Goal: Task Accomplishment & Management: Manage account settings

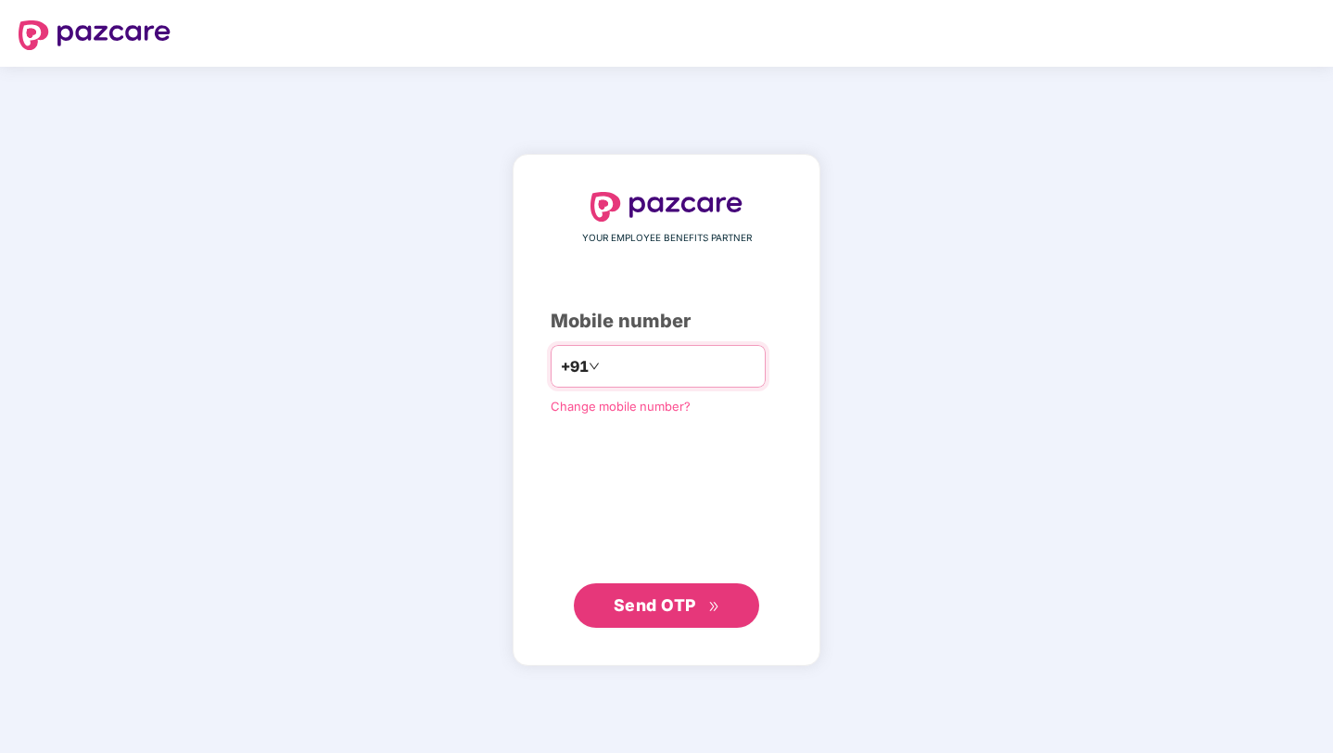
type input "**********"
click at [681, 607] on span "Send OTP" at bounding box center [655, 604] width 83 height 19
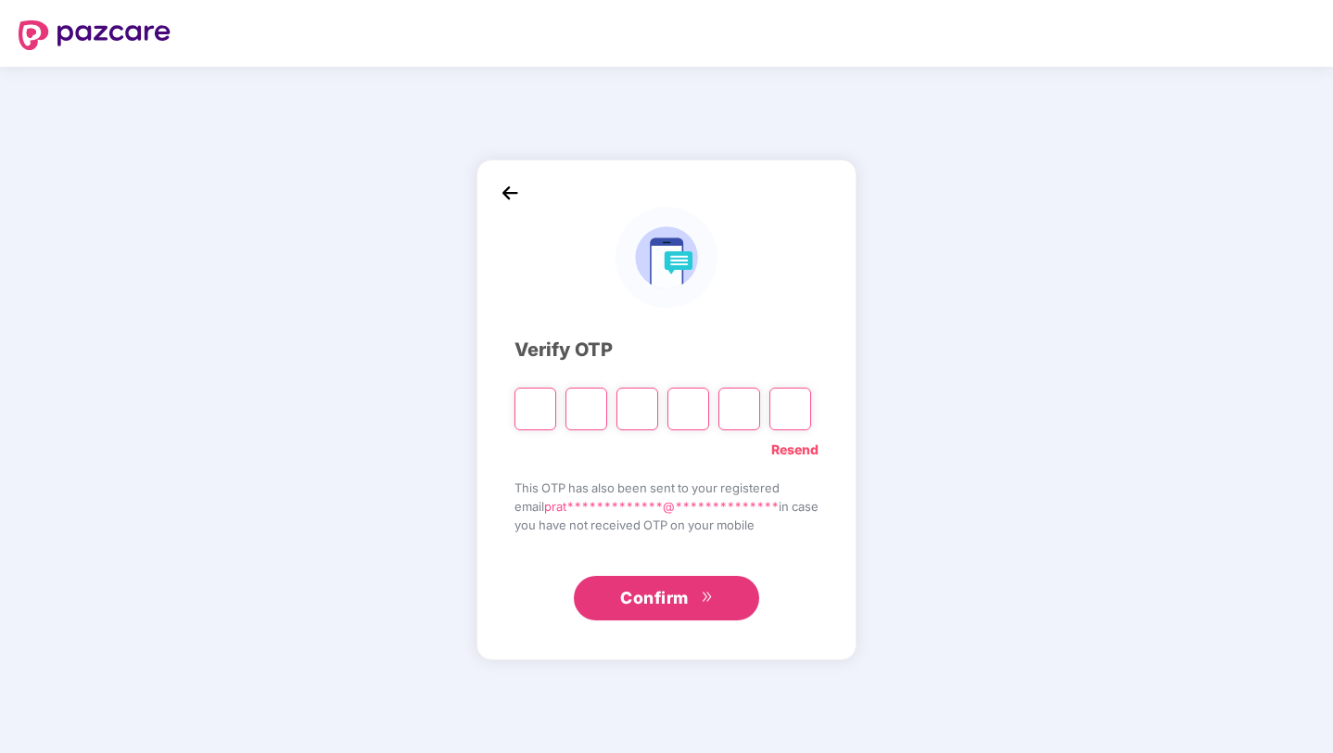
type input "*"
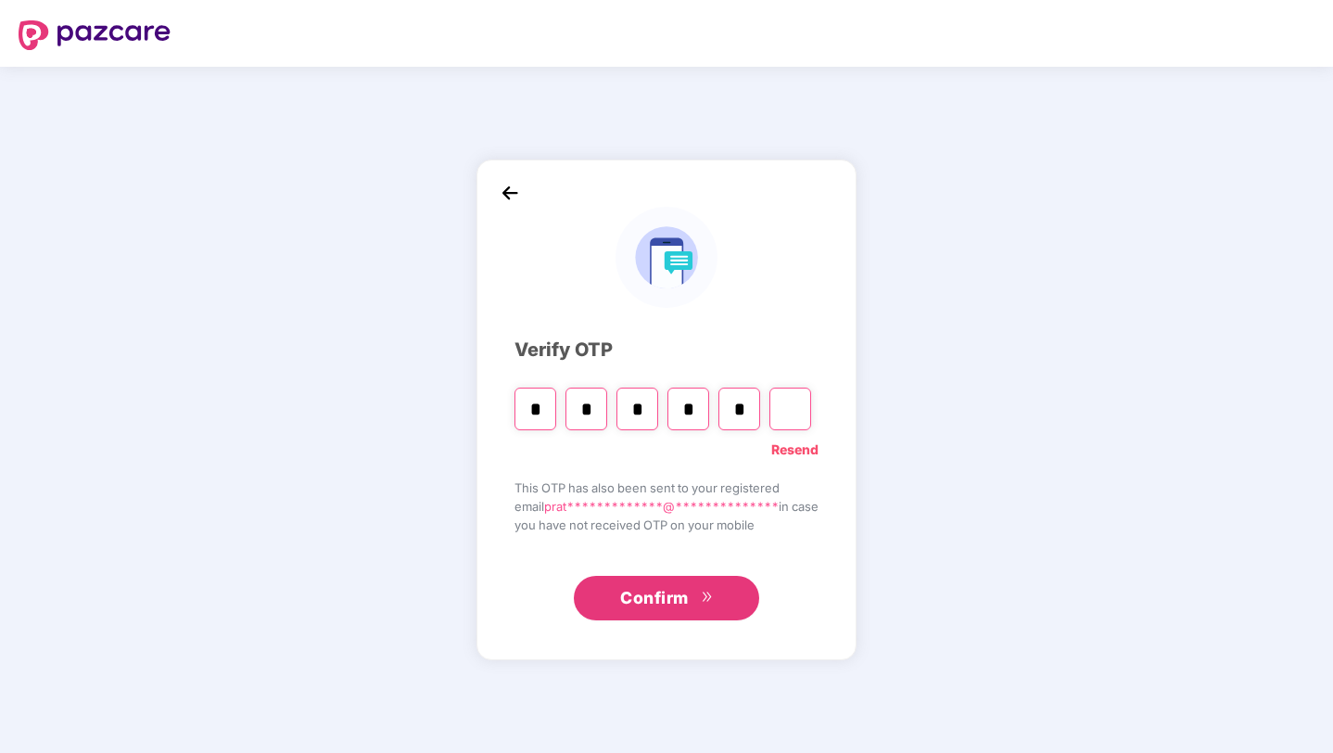
type input "*"
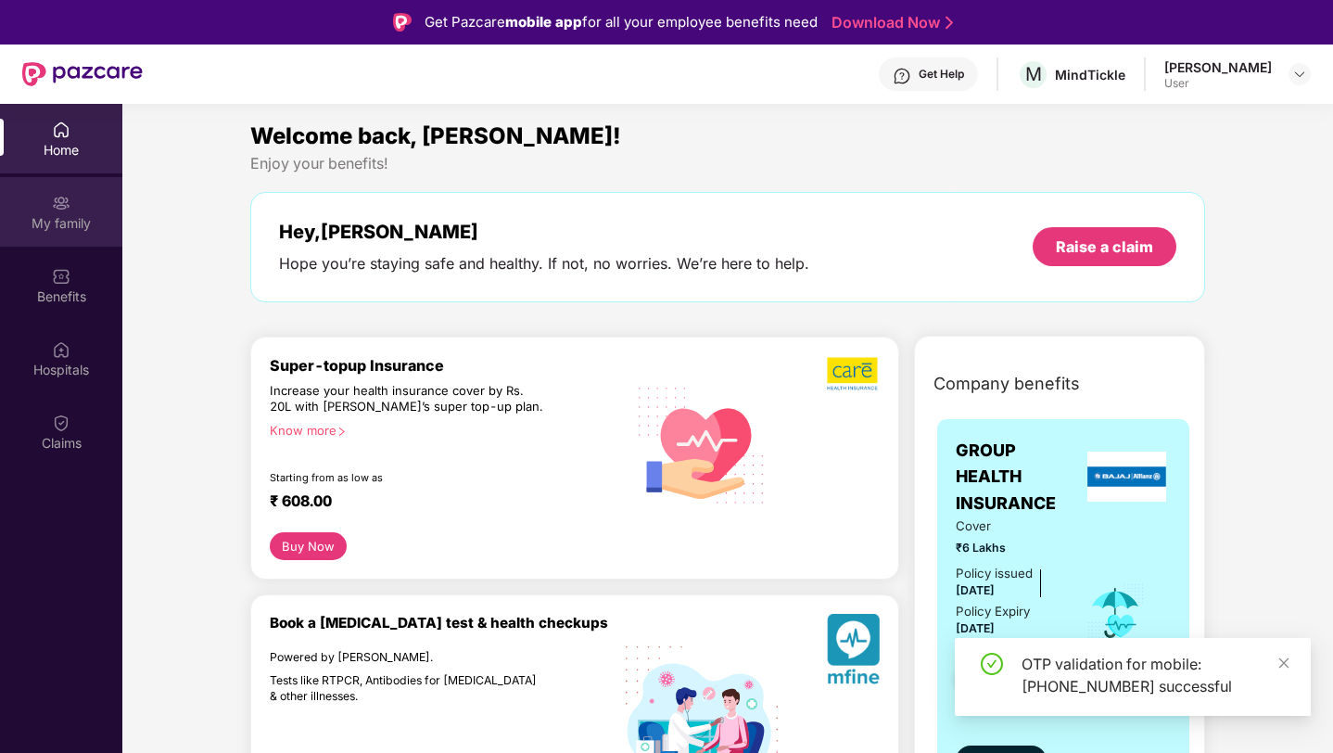
click at [48, 219] on div "My family" at bounding box center [61, 223] width 122 height 19
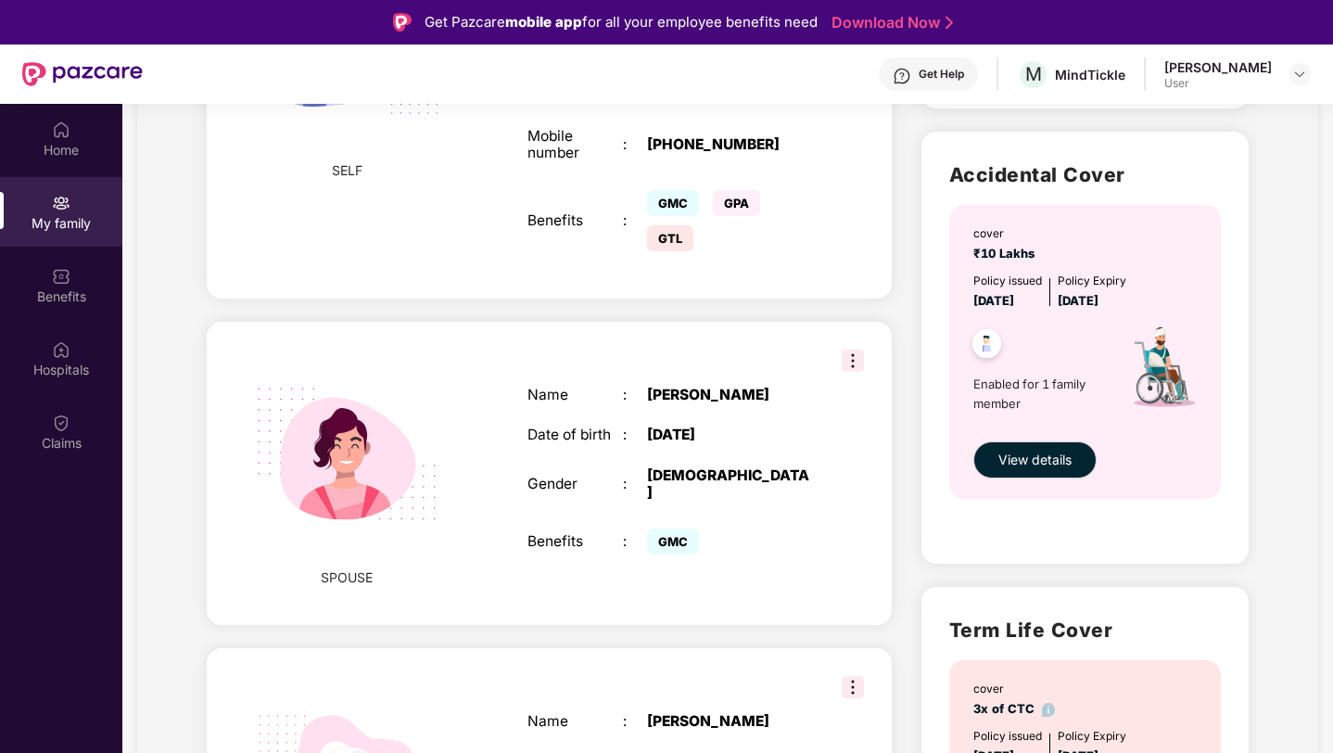
scroll to position [581, 0]
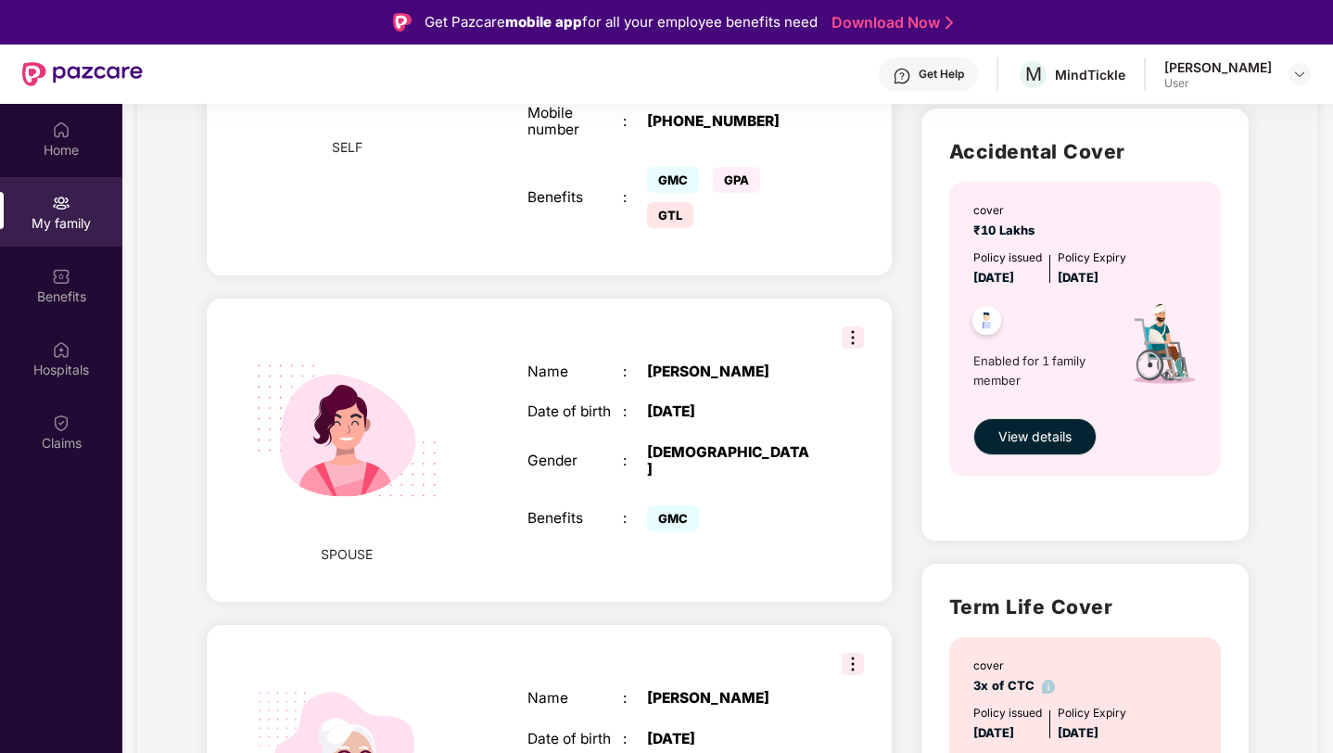
click at [863, 308] on div "SPOUSE Name : [PERSON_NAME] Date of birth : [DEMOGRAPHIC_DATA] Gender : [DEMOGR…" at bounding box center [549, 451] width 685 height 304
click at [851, 326] on img at bounding box center [853, 337] width 22 height 22
click at [756, 307] on div "SPOUSE Name : [PERSON_NAME] Date of birth : [DEMOGRAPHIC_DATA] Gender : [DEMOGR…" at bounding box center [549, 451] width 685 height 304
click at [60, 146] on div "Home" at bounding box center [61, 150] width 122 height 19
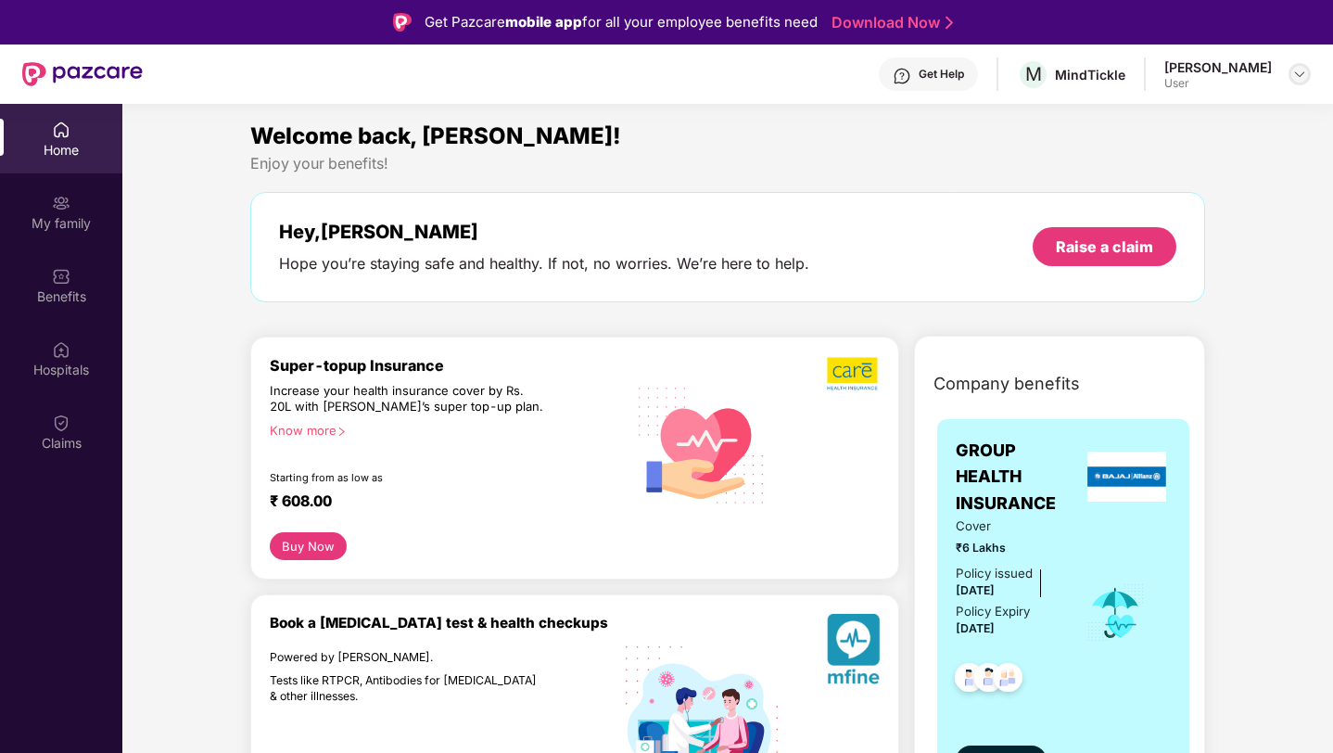
click at [1300, 72] on img at bounding box center [1299, 74] width 15 height 15
click at [948, 149] on div "Welcome back, [PERSON_NAME]!" at bounding box center [728, 136] width 956 height 35
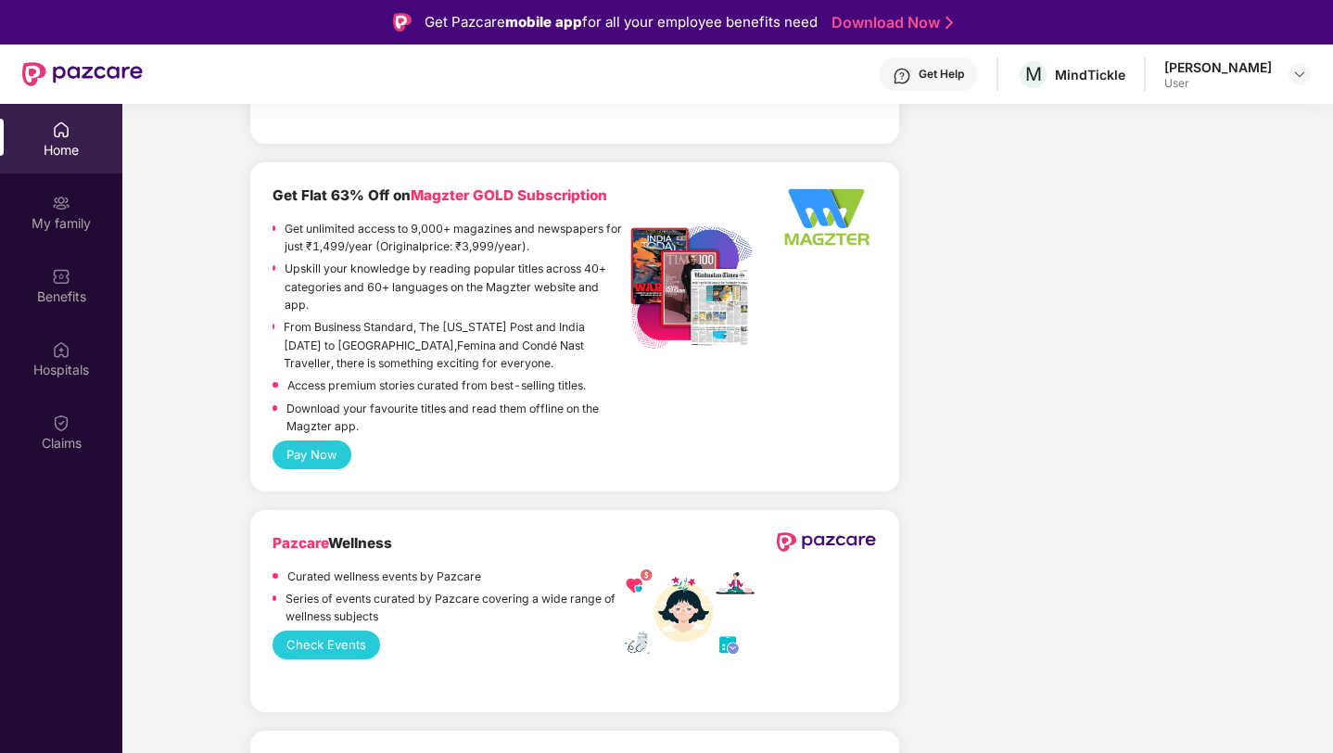
scroll to position [5930, 0]
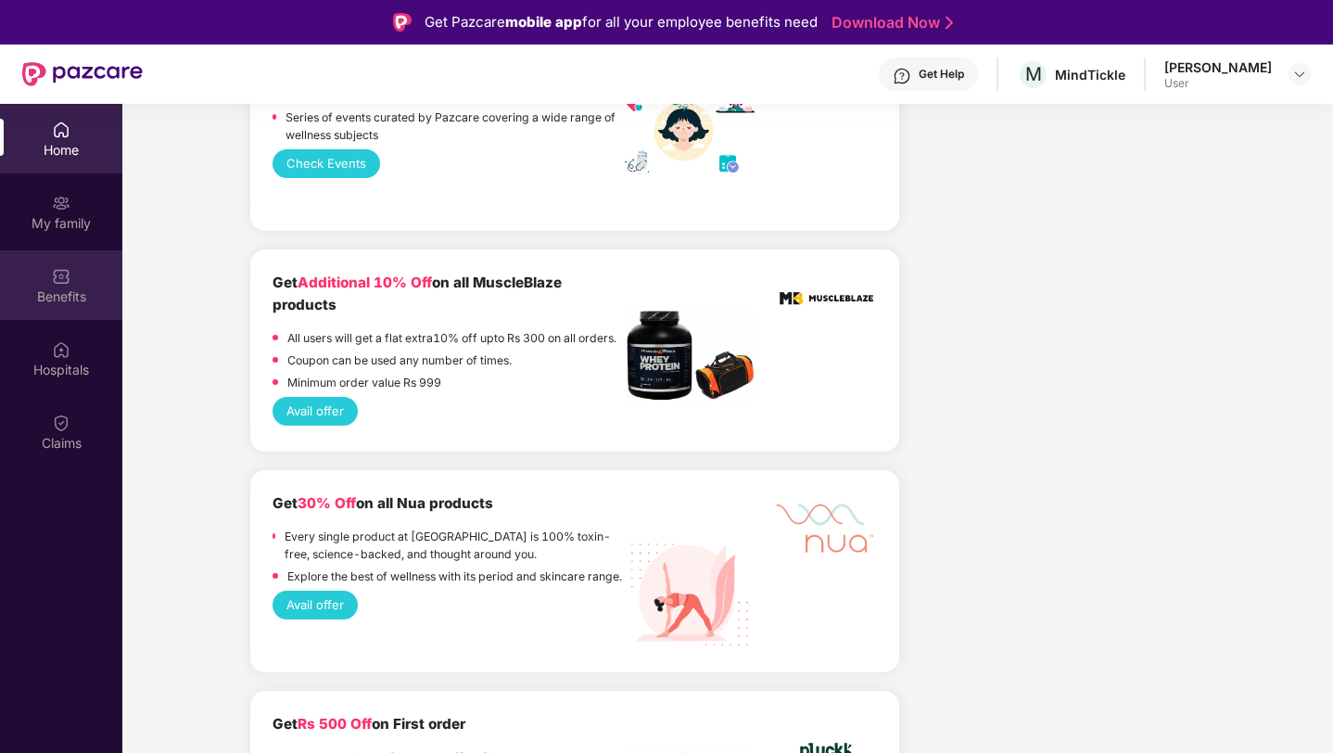
click at [57, 283] on img at bounding box center [61, 276] width 19 height 19
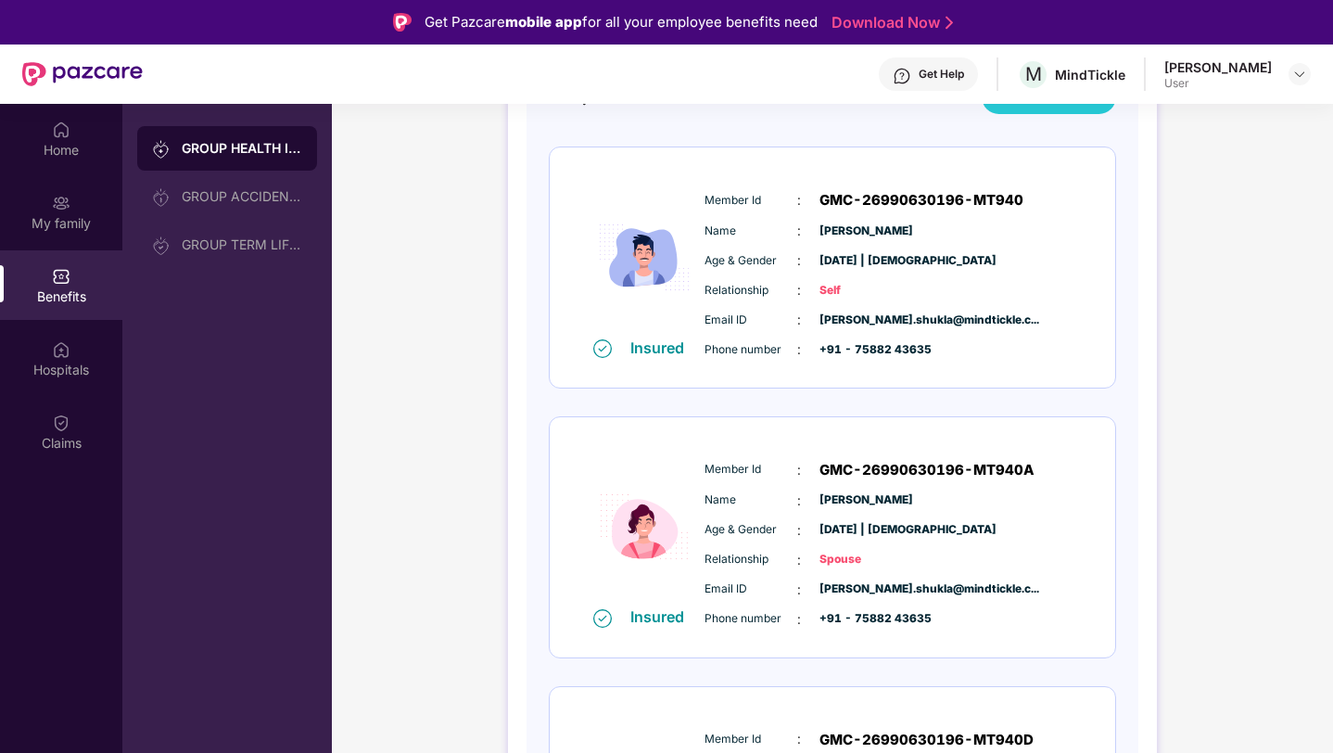
scroll to position [177, 0]
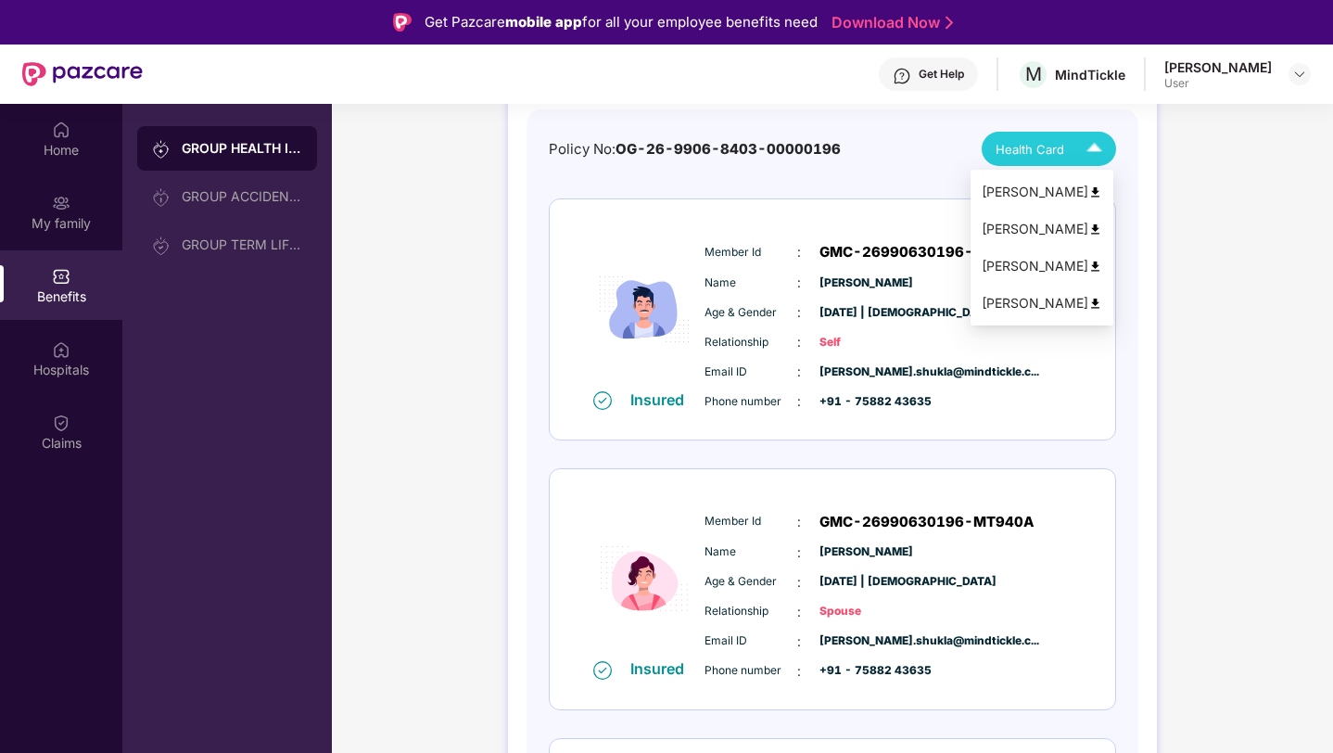
click at [1090, 150] on img at bounding box center [1094, 149] width 32 height 32
click at [1102, 227] on img at bounding box center [1095, 230] width 14 height 14
